Goal: Complete application form

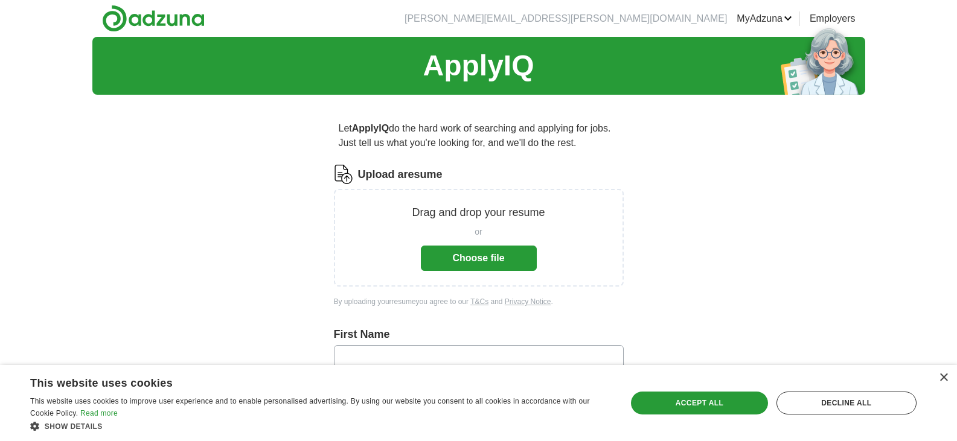
click at [513, 250] on button "Choose file" at bounding box center [479, 258] width 116 height 25
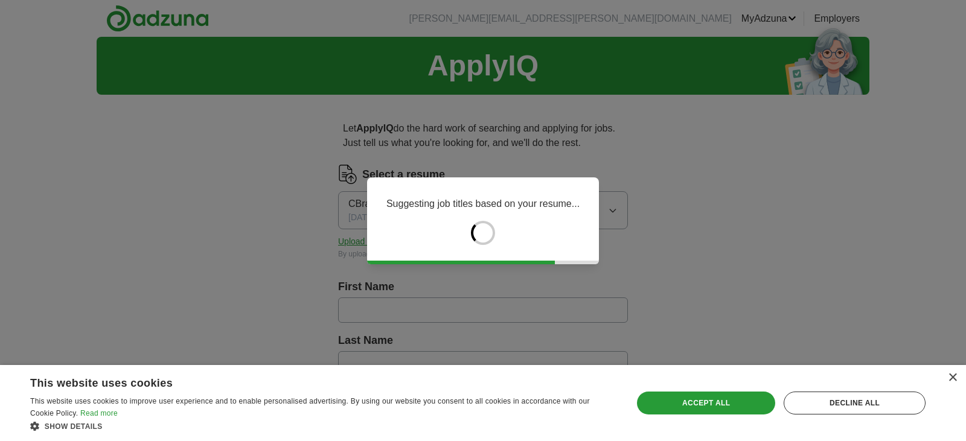
type input "******"
type input "********"
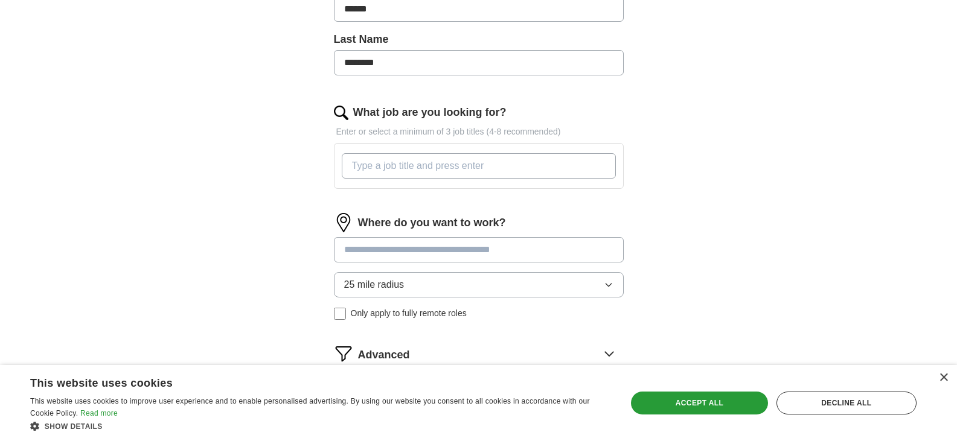
scroll to position [302, 0]
click at [577, 249] on input at bounding box center [479, 249] width 290 height 25
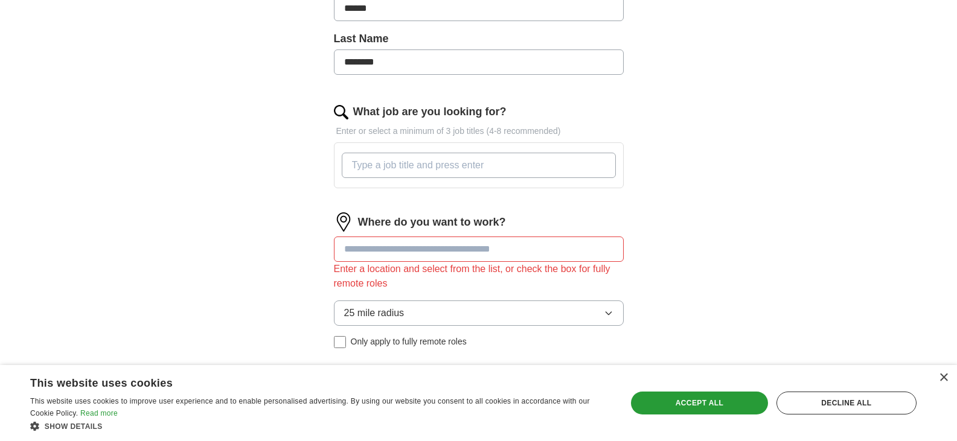
click at [601, 282] on div "Where do you want to work? Enter a location and select from the list, or check …" at bounding box center [479, 285] width 290 height 145
click at [605, 313] on icon "button" at bounding box center [609, 313] width 10 height 10
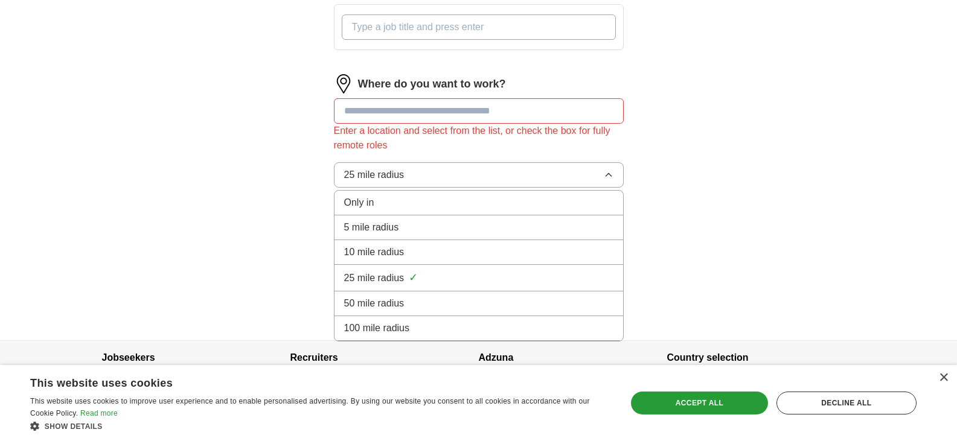
scroll to position [461, 0]
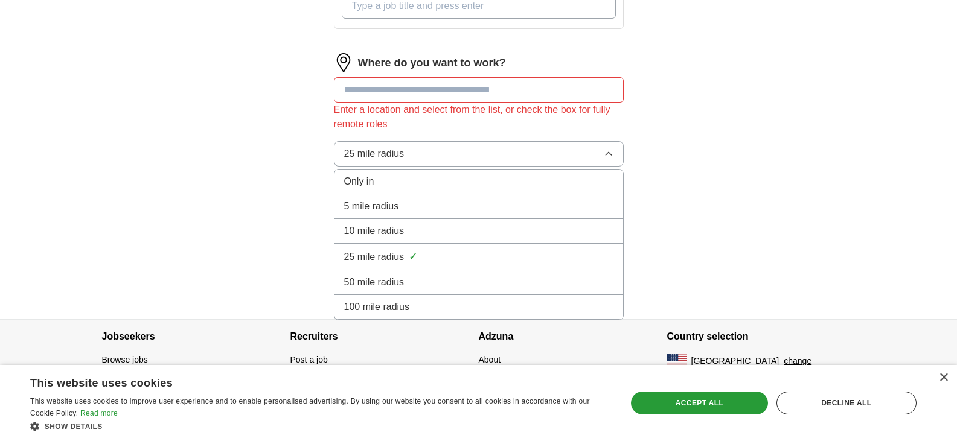
click at [607, 152] on icon "button" at bounding box center [609, 154] width 10 height 10
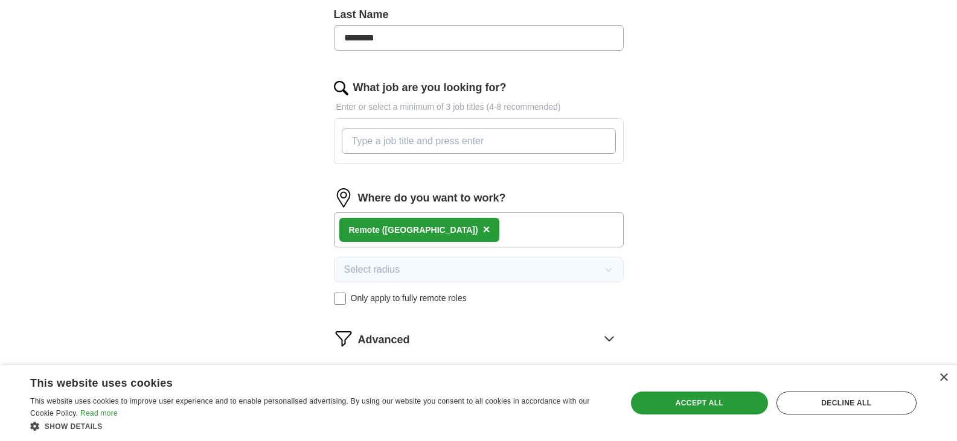
scroll to position [321, 0]
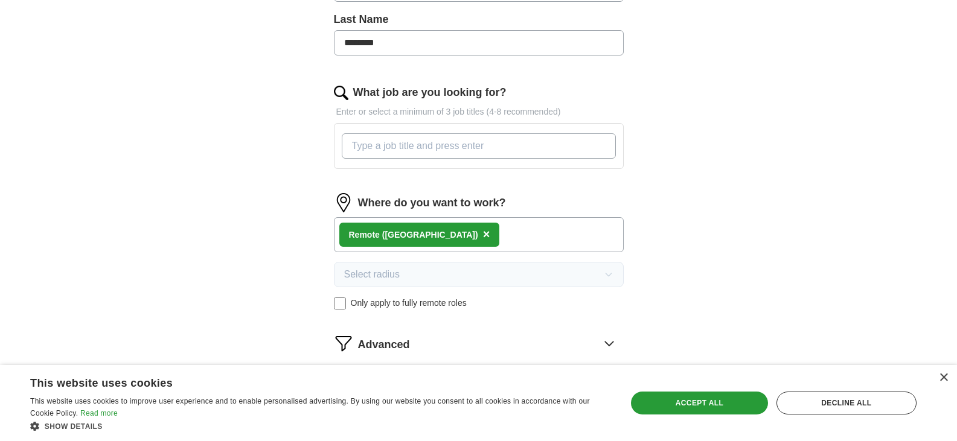
click at [500, 146] on input "What job are you looking for?" at bounding box center [479, 145] width 274 height 25
paste input "EAP Counselor"
type input "EAP Counselor"
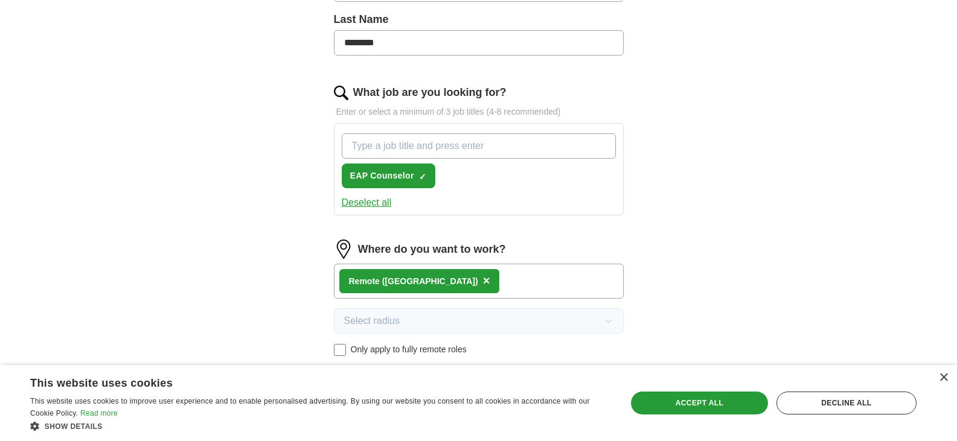
paste input "Licensed Therapist for Online Counseling"
type input "Licensed Therapist for Online Counseling"
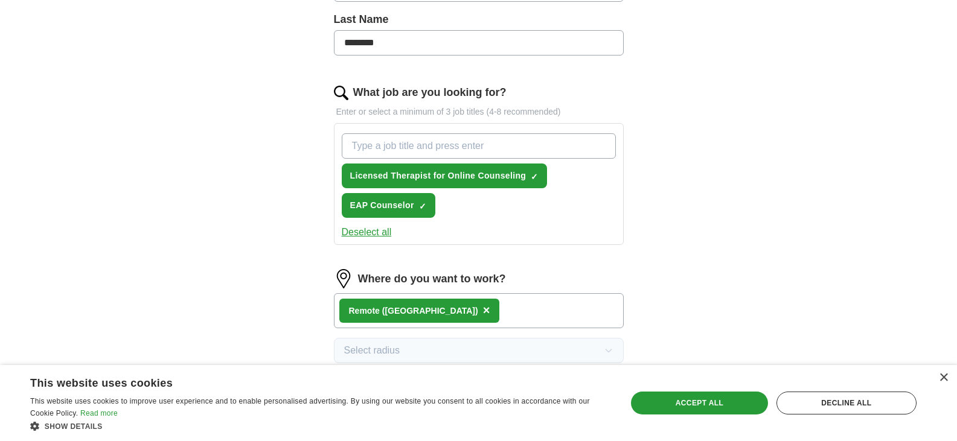
click at [448, 141] on input "What job are you looking for?" at bounding box center [479, 145] width 274 height 25
paste input "Clinical Admissions Therapist"
type input "Clinical Admissions Therapist"
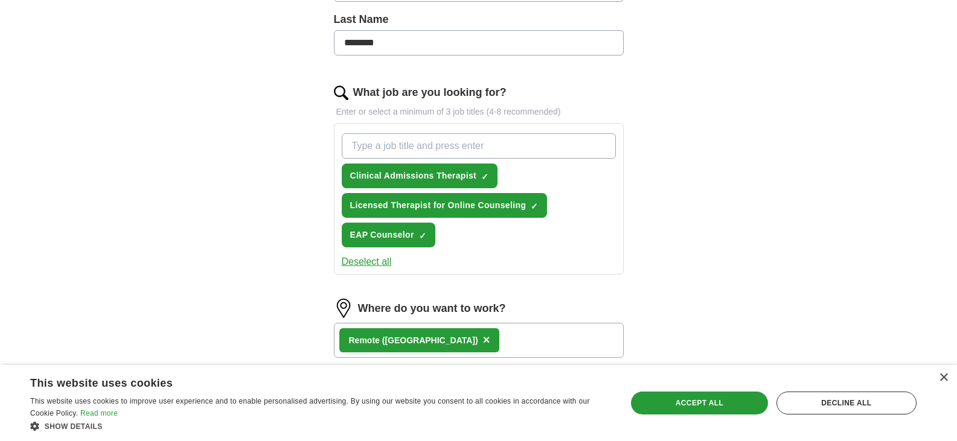
click at [464, 145] on input "What job are you looking for?" at bounding box center [479, 145] width 274 height 25
paste input "Full-Time Therapist"
type input "Full-Time Therapist"
paste input "Virtual Adult Group Therapist (Evening)"
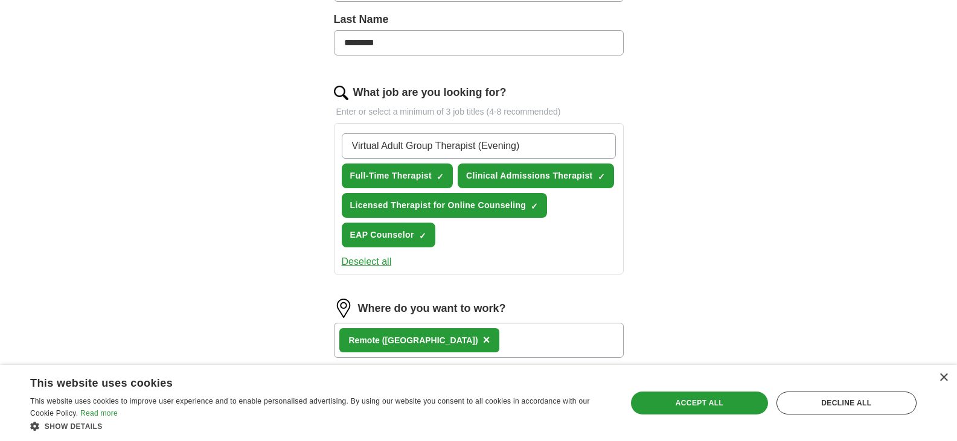
type input "Virtual Adult Group Therapist (Evening)"
click at [594, 234] on div "Virtual Adult Group Therapist (Evening) Full-Time Therapist ✓ × Clinical Admiss…" at bounding box center [478, 191] width 279 height 124
click at [560, 145] on input "Virtual Adult Group Therapist (Evening)" at bounding box center [479, 145] width 274 height 25
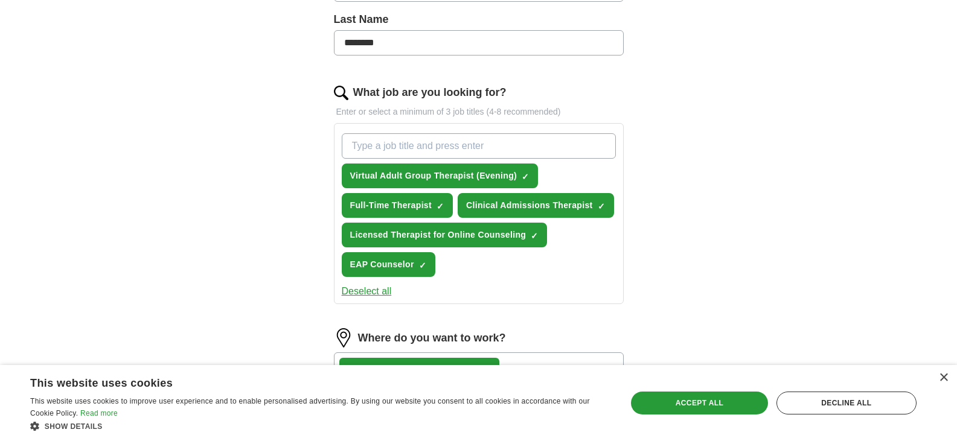
click at [478, 141] on input "What job are you looking for?" at bounding box center [479, 145] width 274 height 25
paste input "Clinical Mental Health Counselor"
type input "Clinical Mental Health Counselor"
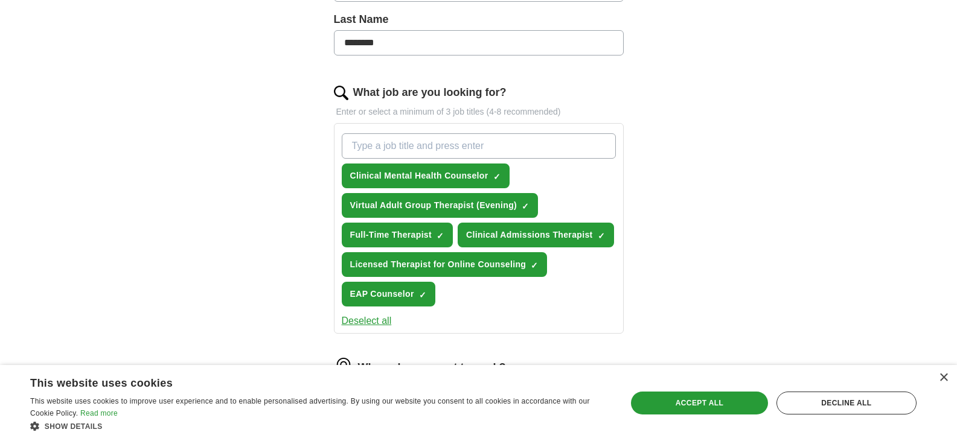
click at [428, 144] on input "What job are you looking for?" at bounding box center [479, 145] width 274 height 25
paste input "Psychology Professor - Curriculum Writer- Remote or Onsite"
type input "Psychology Professor - Curriculum Writer- Remote or Onsite"
click at [479, 152] on input "Psychology Professor - Curriculum Writer- Remote or Onsite" at bounding box center [479, 145] width 274 height 25
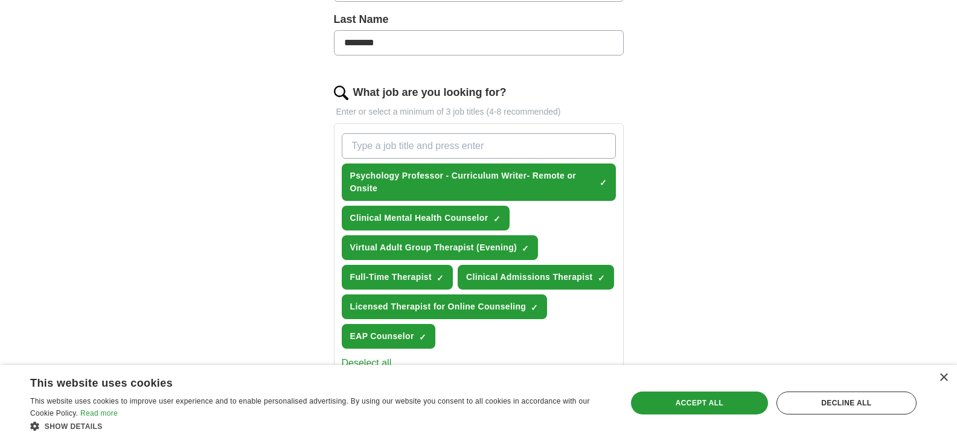
paste input "Faculty Partner, Temporary"
type input "Faculty Partner, Temporary"
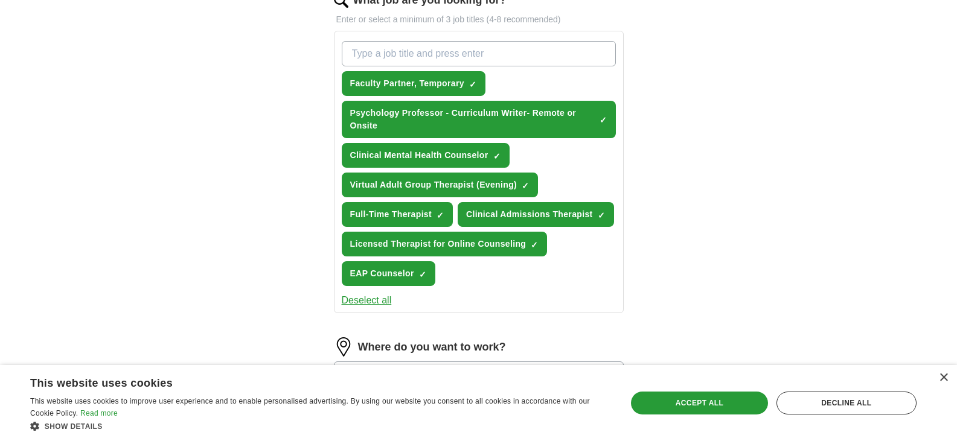
scroll to position [442, 0]
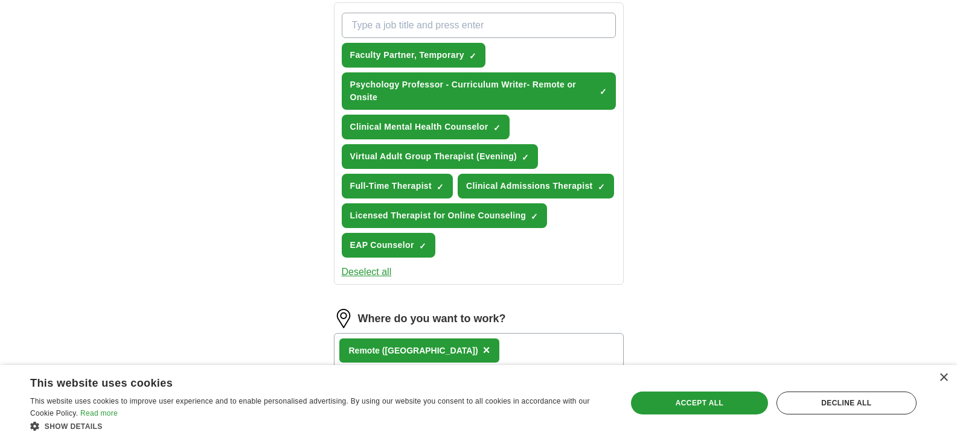
drag, startPoint x: 487, startPoint y: 13, endPoint x: 485, endPoint y: 21, distance: 7.6
click at [485, 18] on input "What job are you looking for?" at bounding box center [479, 25] width 274 height 25
paste input "Core Faculty - Graduate Counseling Programs"
type input "Core Faculty - Graduate Counseling Programs"
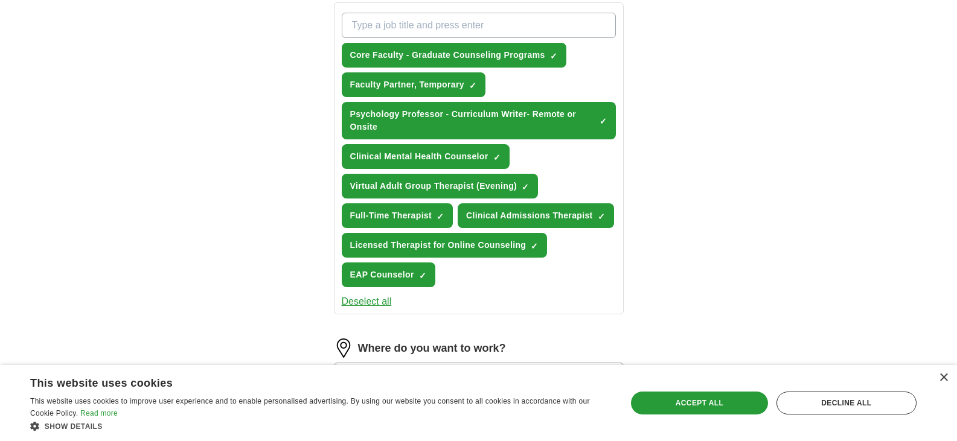
paste input "Lecturer School Counseling"
type input "Lecturer School Counseling"
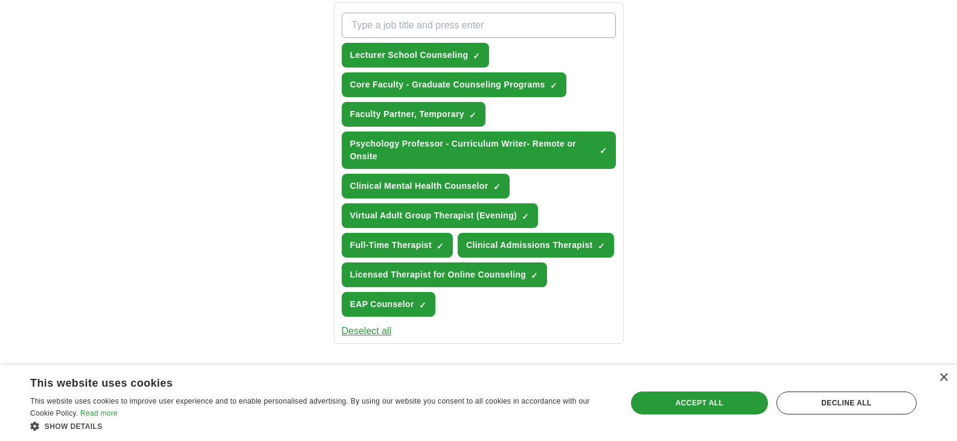
click at [436, 28] on input "What job are you looking for?" at bounding box center [479, 25] width 274 height 25
paste input "Part-time Faculty, Psychology"
type input "Part-time Faculty, Psychology"
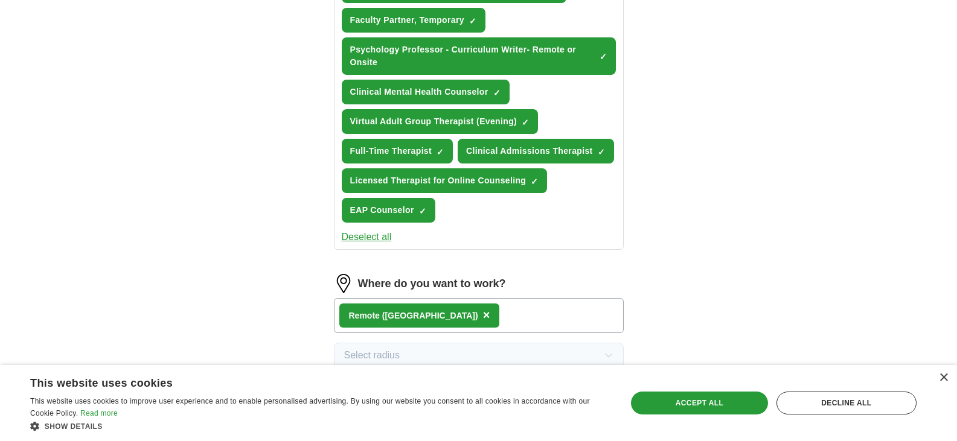
scroll to position [767, 0]
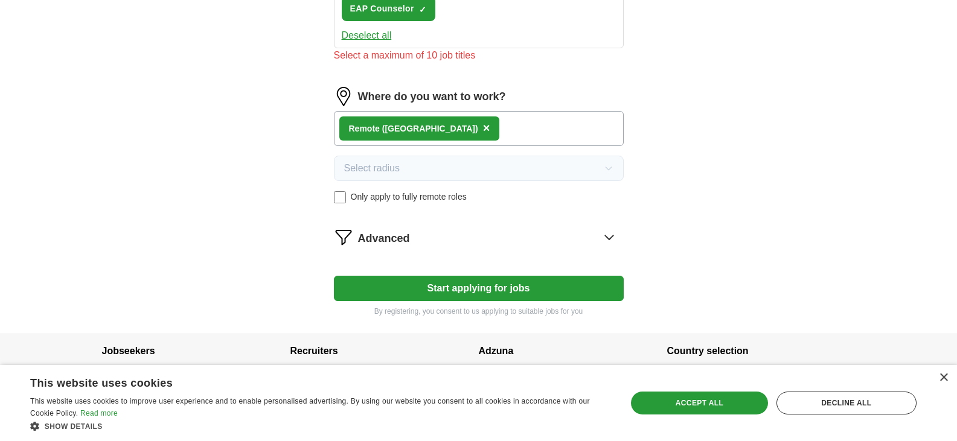
click at [599, 231] on icon at bounding box center [608, 237] width 19 height 19
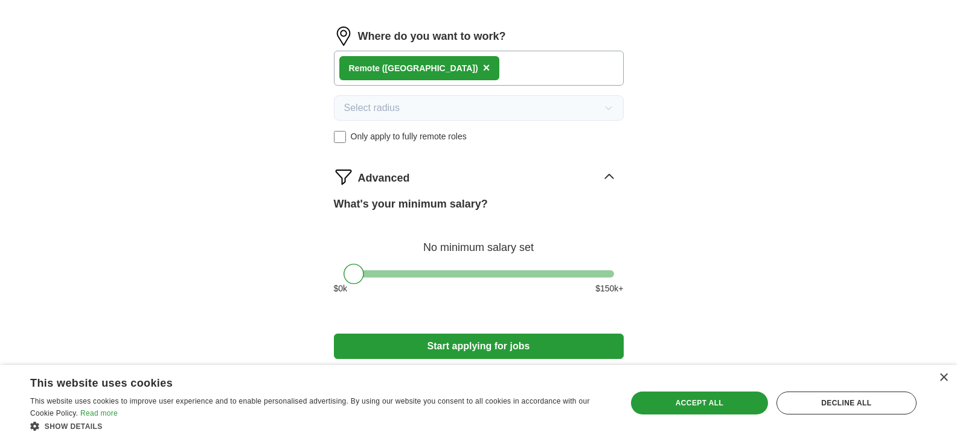
scroll to position [888, 0]
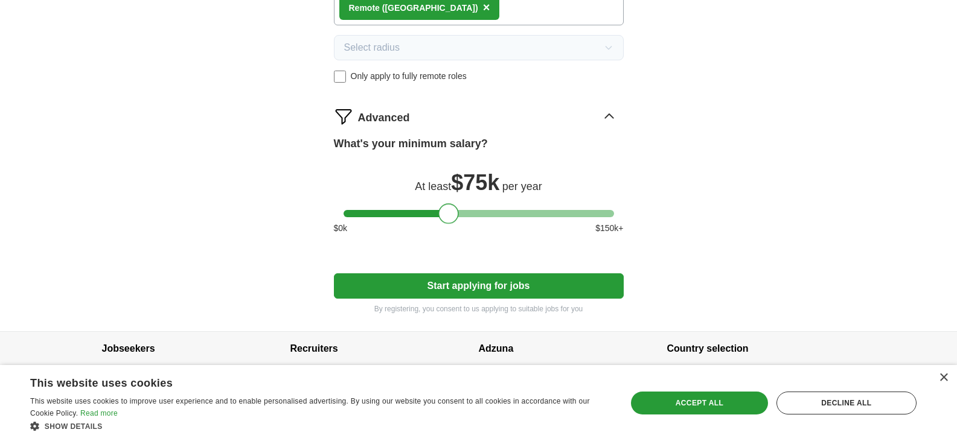
drag, startPoint x: 354, startPoint y: 213, endPoint x: 449, endPoint y: 216, distance: 94.8
click at [449, 216] on div at bounding box center [448, 213] width 21 height 21
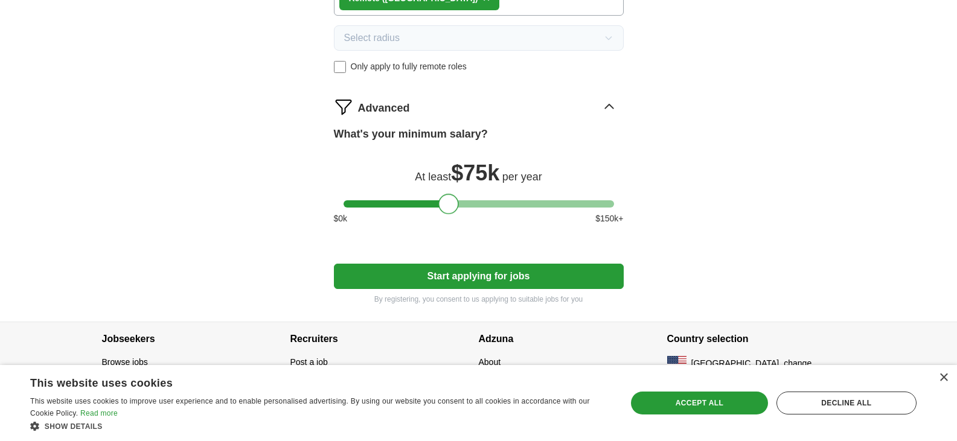
scroll to position [900, 0]
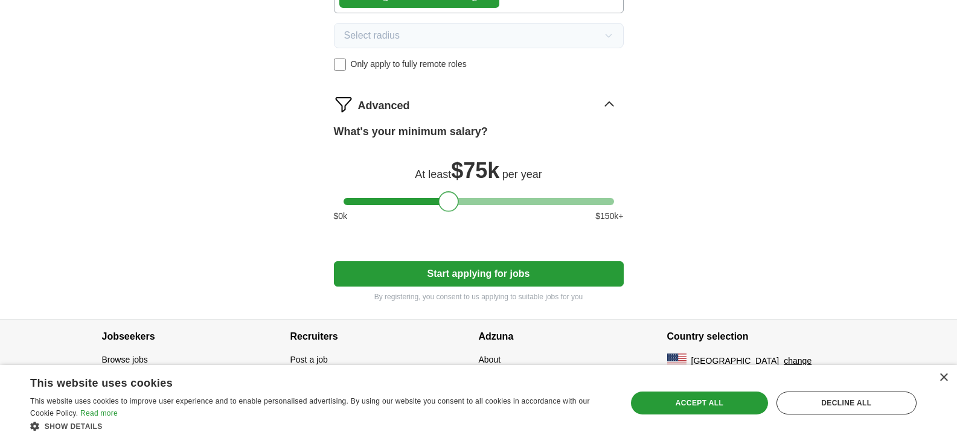
click at [588, 279] on button "Start applying for jobs" at bounding box center [479, 273] width 290 height 25
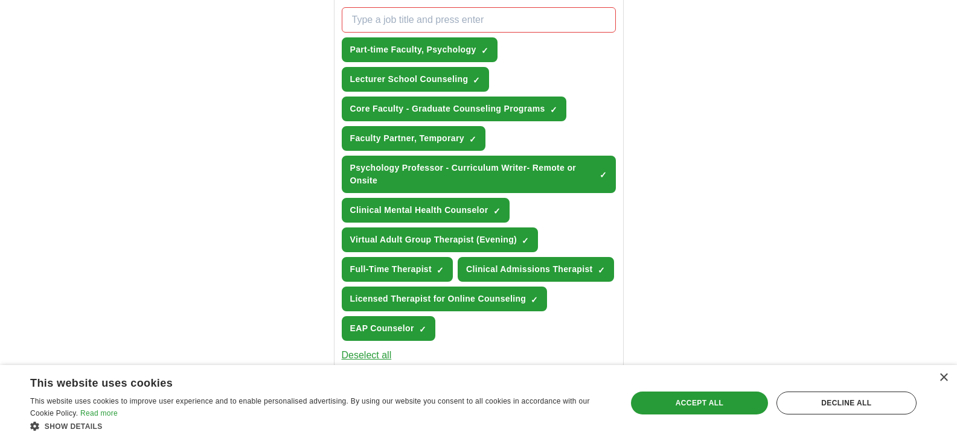
scroll to position [478, 0]
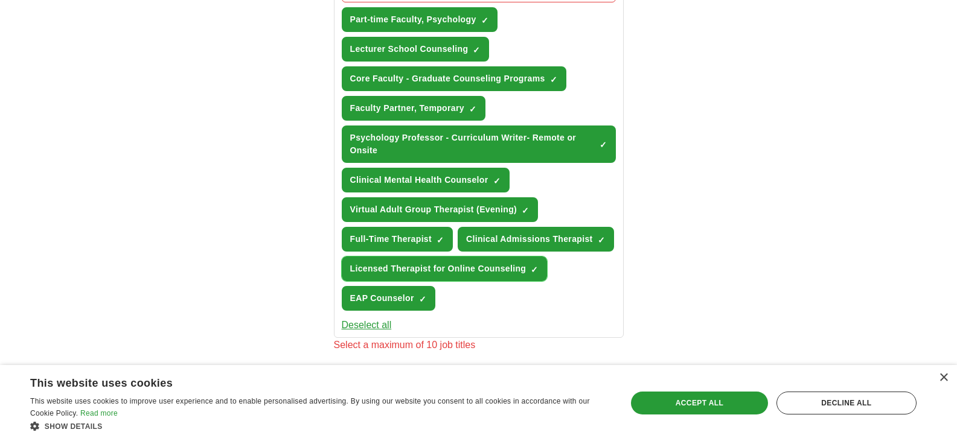
click at [0, 0] on span "×" at bounding box center [0, 0] width 0 height 0
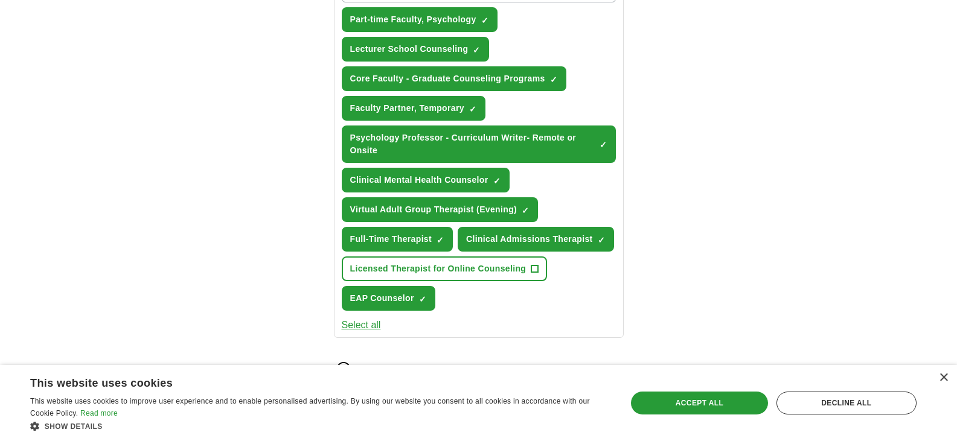
click at [805, 288] on div "ApplyIQ Let ApplyIQ do the hard work of searching and applying for jobs. Just t…" at bounding box center [478, 143] width 773 height 1168
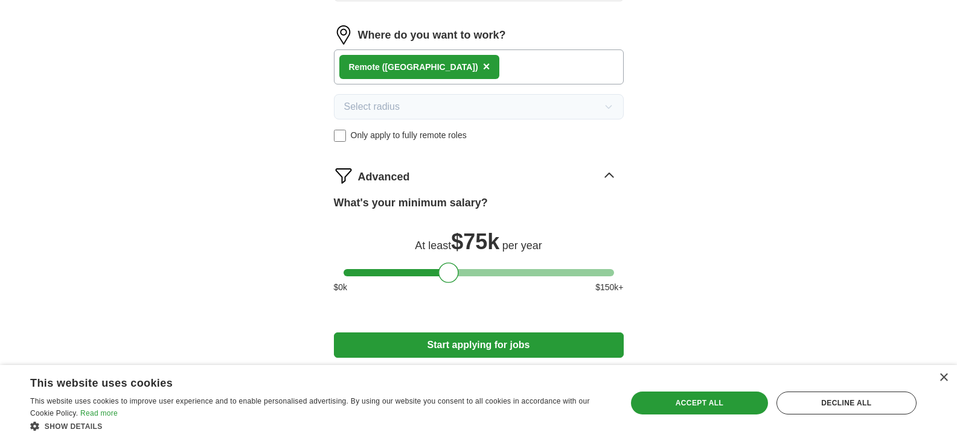
scroll to position [886, 0]
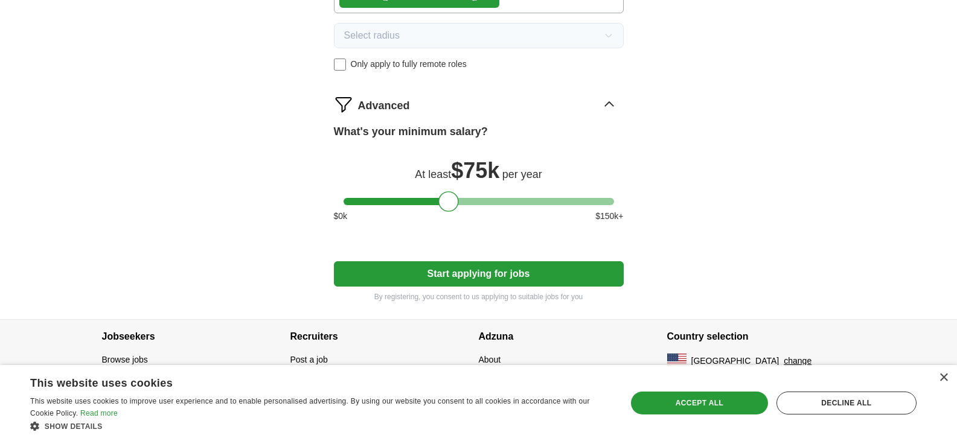
click at [514, 265] on button "Start applying for jobs" at bounding box center [479, 273] width 290 height 25
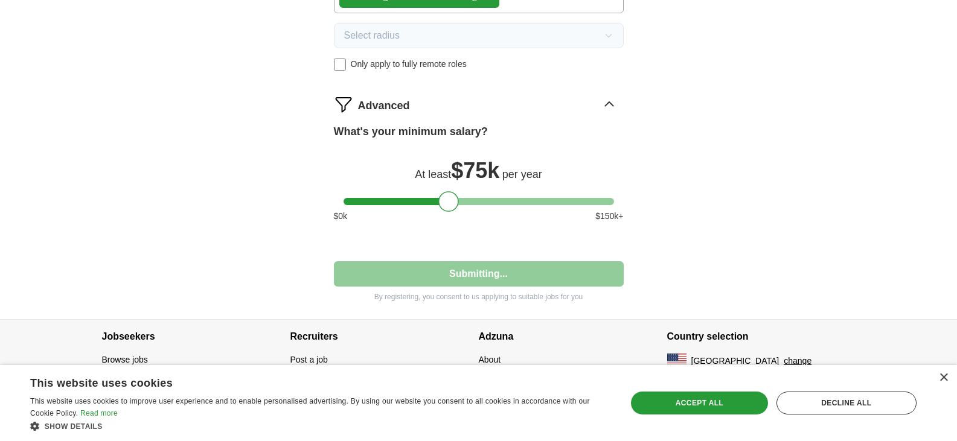
select select "**"
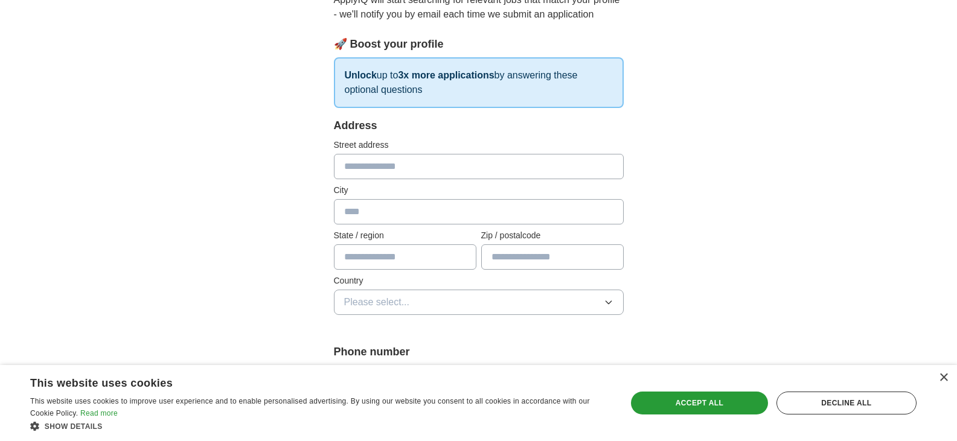
scroll to position [121, 0]
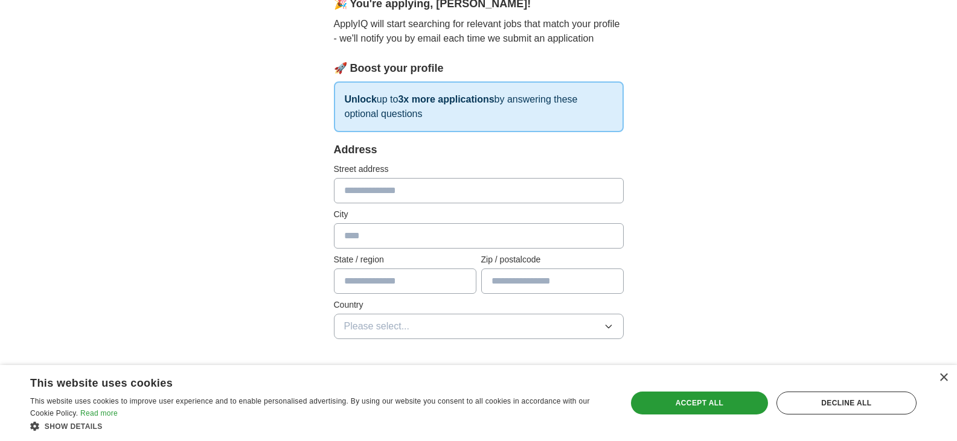
click at [534, 188] on input "text" at bounding box center [479, 190] width 290 height 25
type input "**********"
type input "**"
type input "*****"
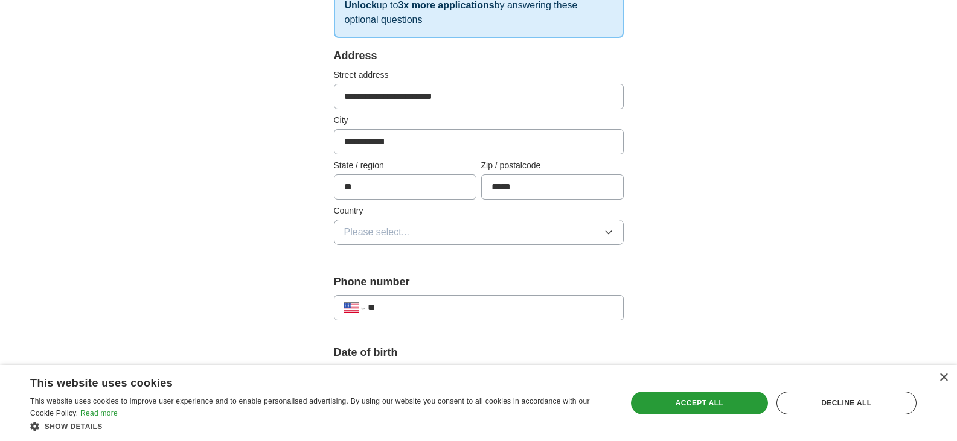
scroll to position [302, 0]
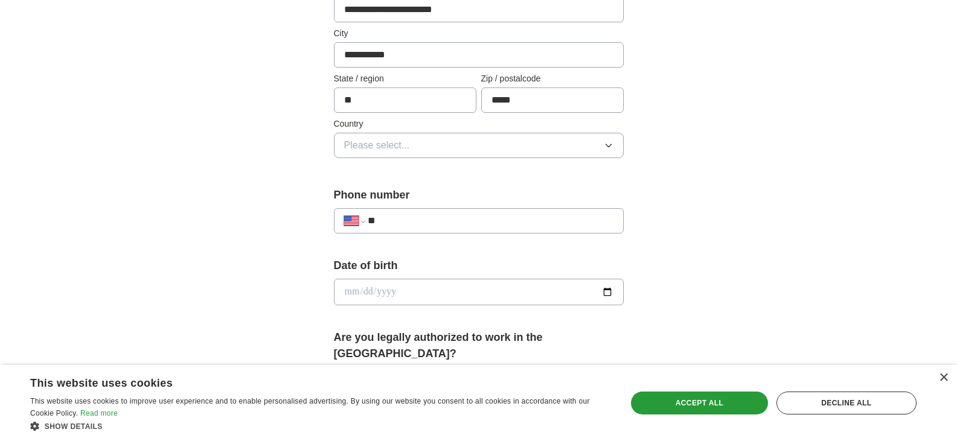
click at [573, 158] on button "Please select..." at bounding box center [479, 145] width 290 height 25
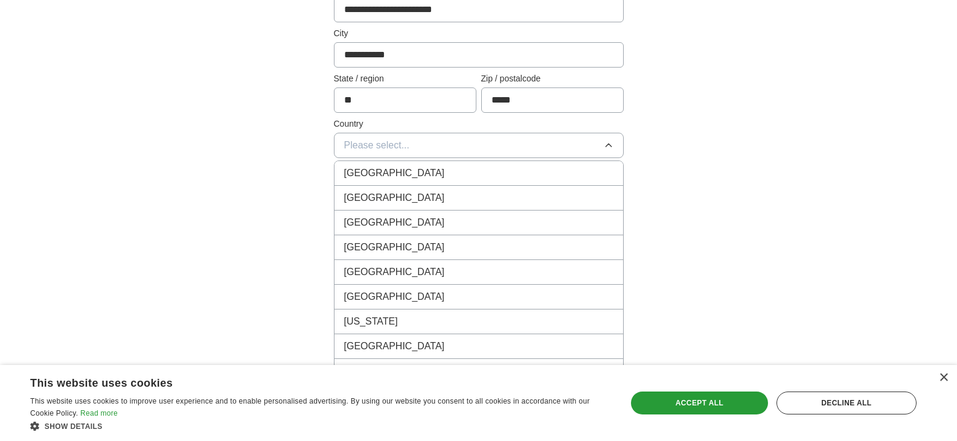
click at [567, 194] on div "[GEOGRAPHIC_DATA]" at bounding box center [478, 198] width 269 height 14
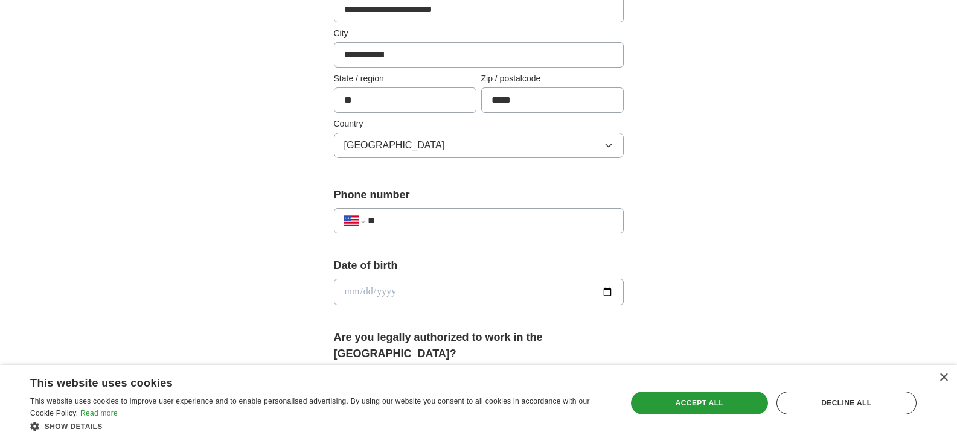
click at [593, 225] on input "**" at bounding box center [490, 221] width 245 height 14
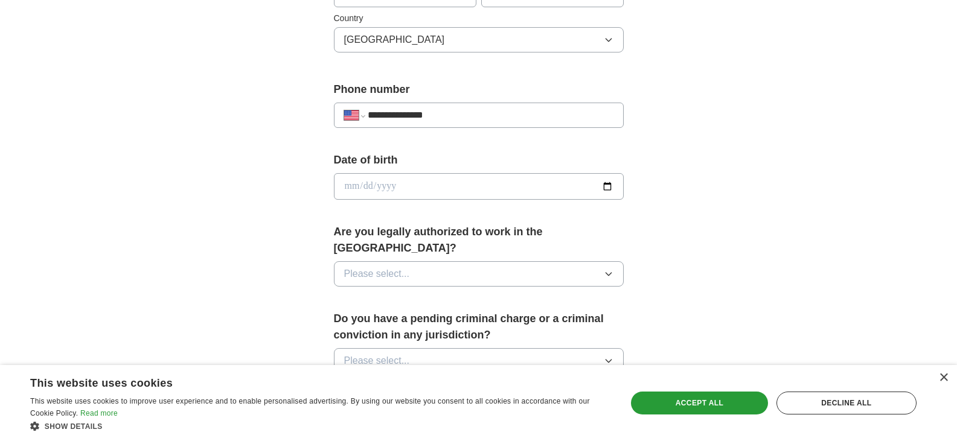
scroll to position [423, 0]
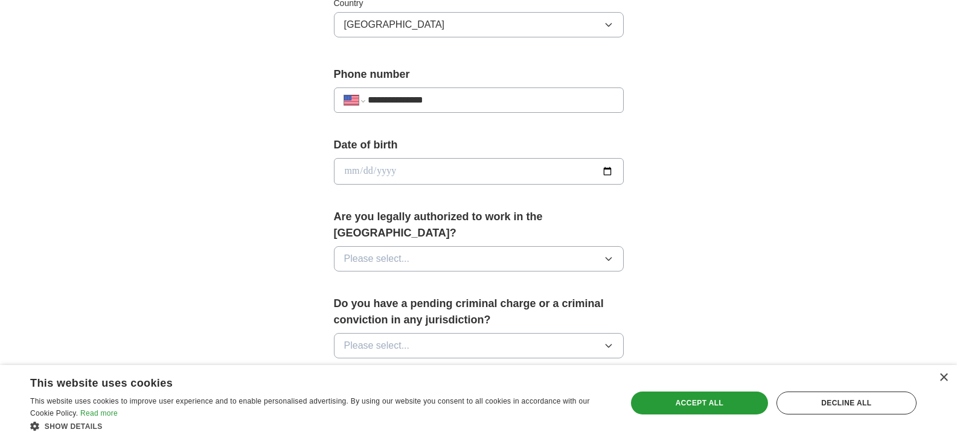
type input "**********"
click at [589, 174] on input "date" at bounding box center [479, 171] width 290 height 27
type input "**********"
click at [523, 246] on button "Please select..." at bounding box center [479, 258] width 290 height 25
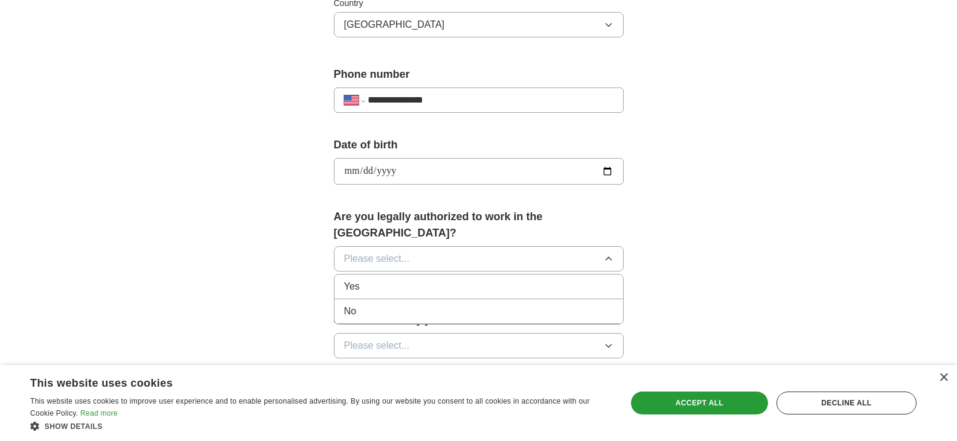
click at [516, 280] on div "Yes" at bounding box center [478, 287] width 269 height 14
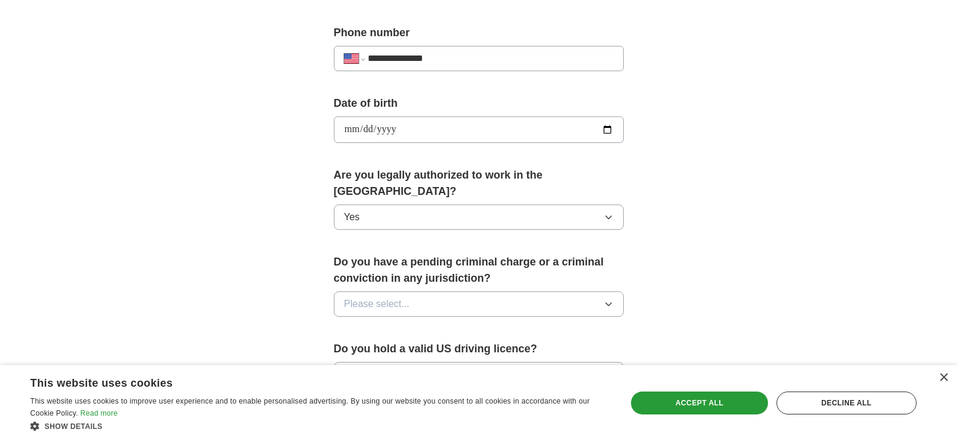
scroll to position [483, 0]
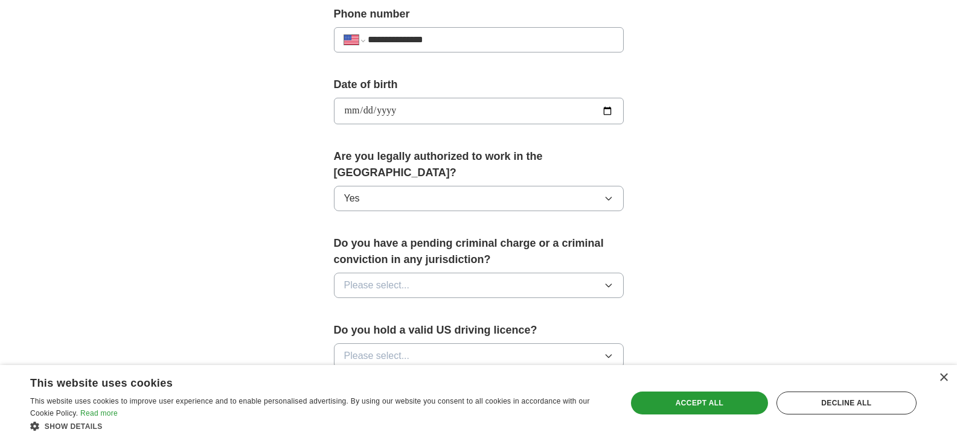
click at [606, 281] on icon "button" at bounding box center [609, 286] width 10 height 10
click at [572, 331] on div "No" at bounding box center [478, 338] width 269 height 14
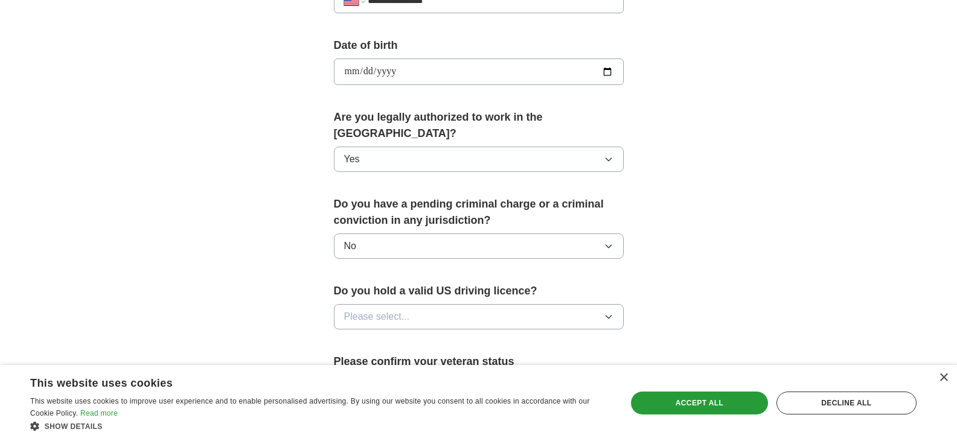
scroll to position [604, 0]
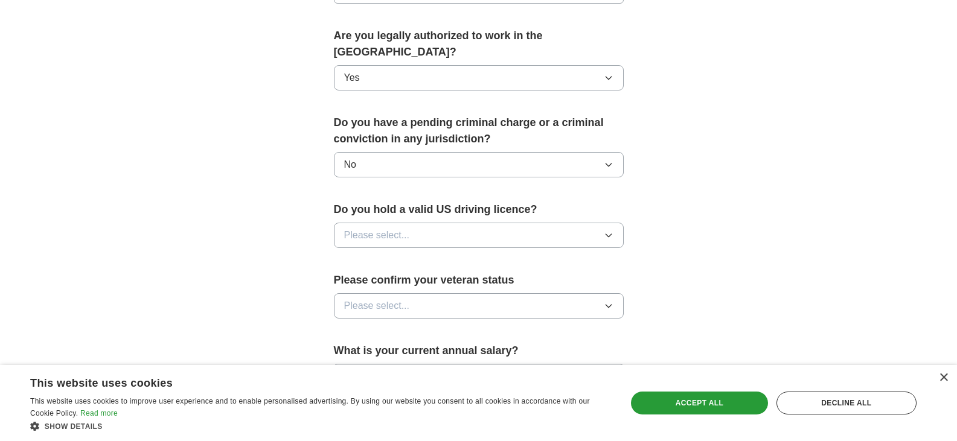
click at [598, 223] on button "Please select..." at bounding box center [479, 235] width 290 height 25
click at [585, 256] on div "Yes" at bounding box center [478, 263] width 269 height 14
click at [619, 293] on button "Please select..." at bounding box center [479, 305] width 290 height 25
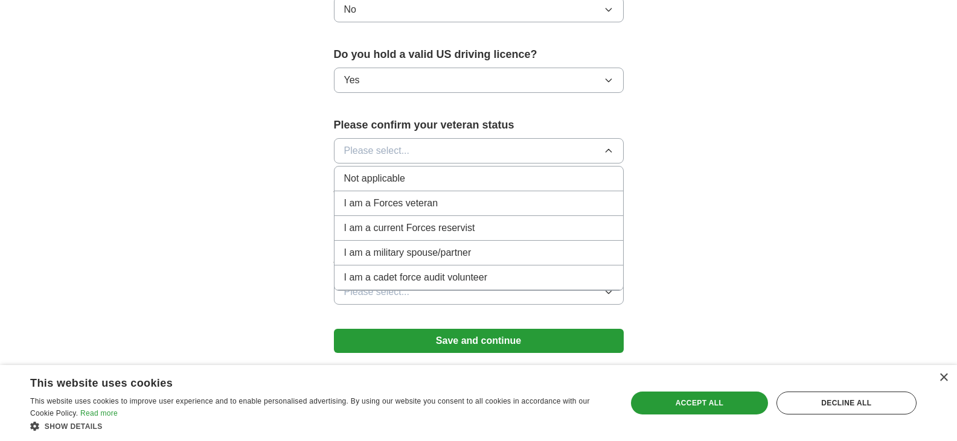
scroll to position [785, 0]
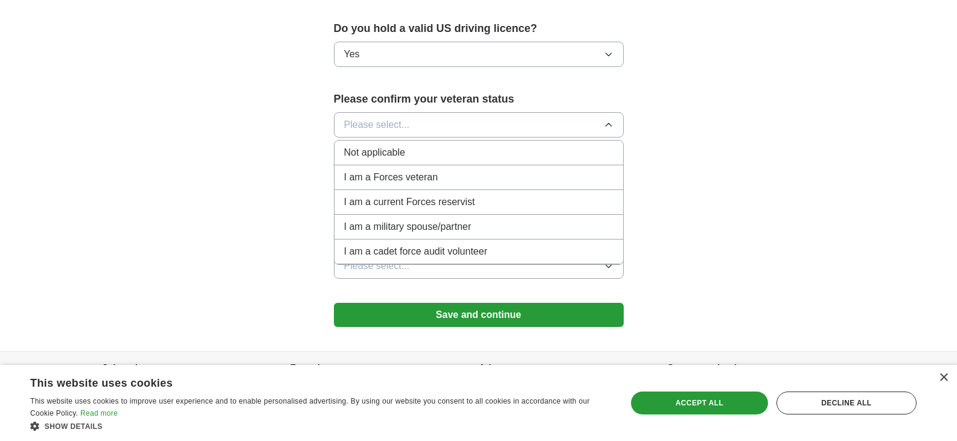
click at [539, 145] on div "Not applicable" at bounding box center [478, 152] width 269 height 14
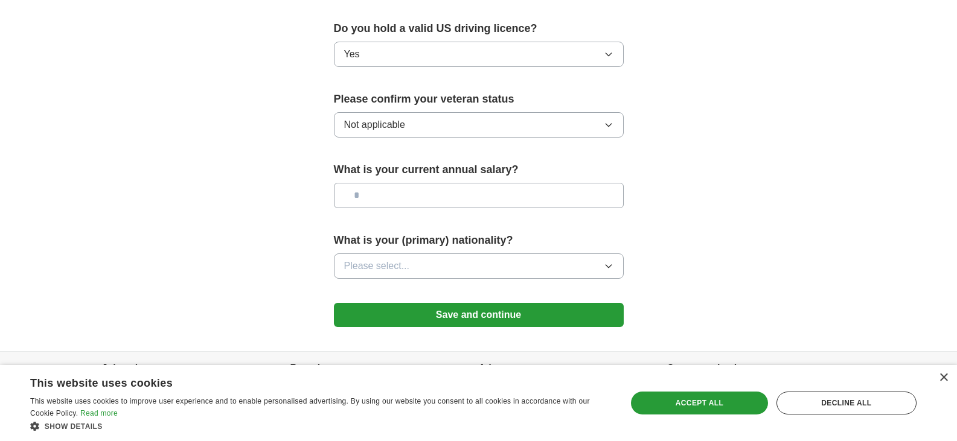
click at [609, 183] on input "text" at bounding box center [479, 195] width 290 height 25
click at [546, 254] on button "Please select..." at bounding box center [479, 266] width 290 height 25
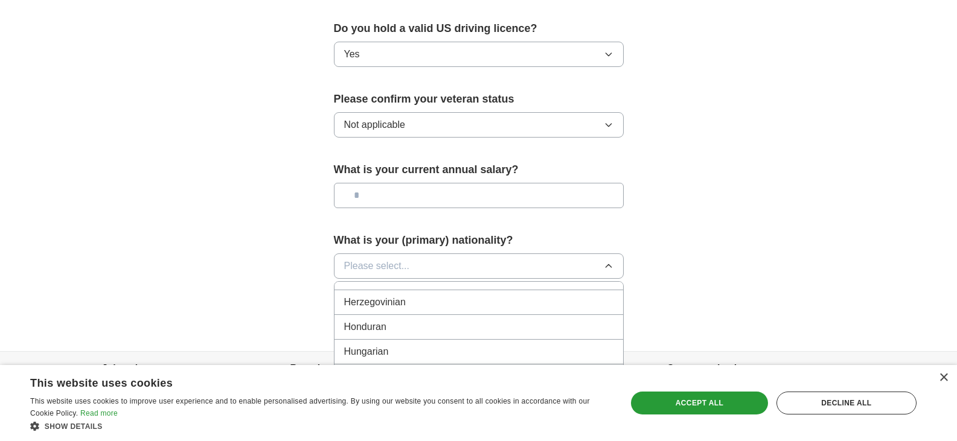
scroll to position [0, 0]
click at [480, 287] on div "American" at bounding box center [478, 294] width 269 height 14
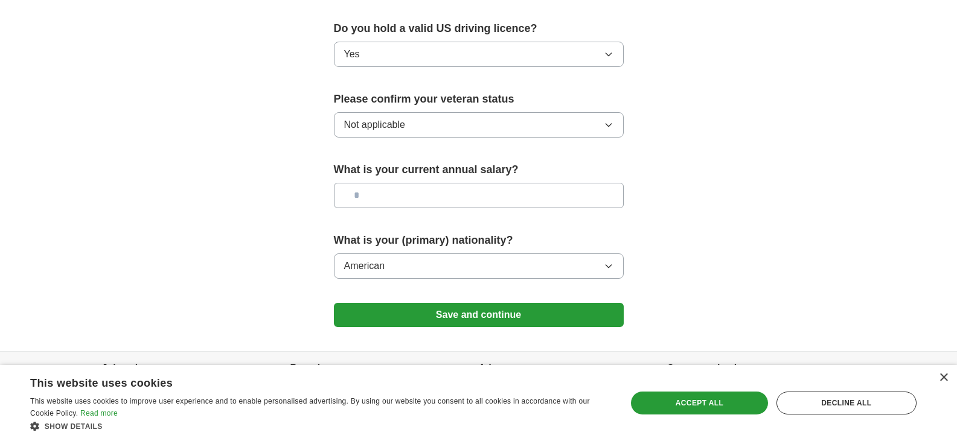
click at [456, 183] on input "text" at bounding box center [479, 195] width 290 height 25
paste input "**********"
click at [391, 183] on input "**********" at bounding box center [479, 195] width 290 height 25
type input "*******"
click at [505, 303] on button "Save and continue" at bounding box center [479, 315] width 290 height 24
